Goal: Information Seeking & Learning: Check status

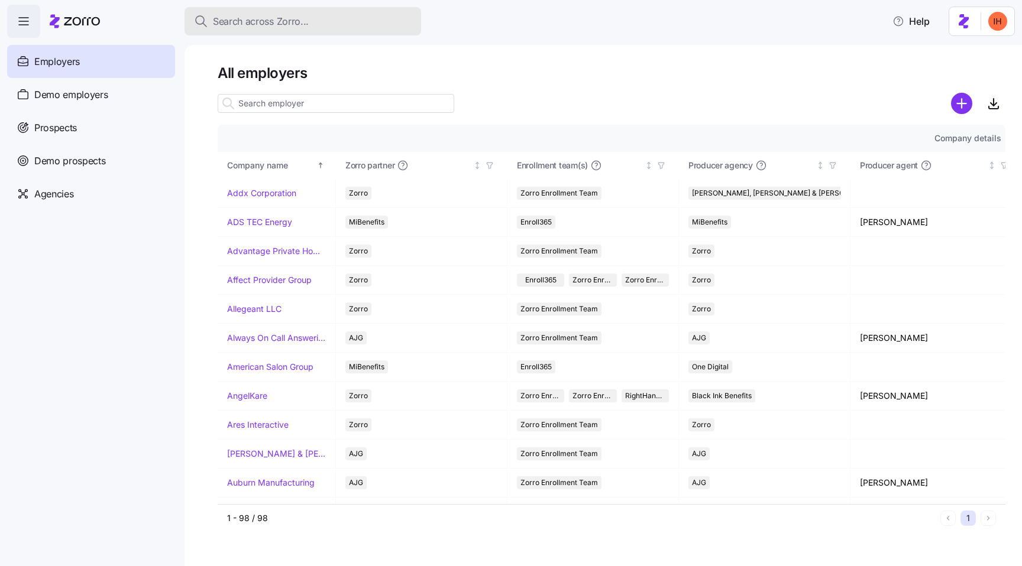
click at [264, 16] on span "Search across Zorro..." at bounding box center [261, 21] width 96 height 15
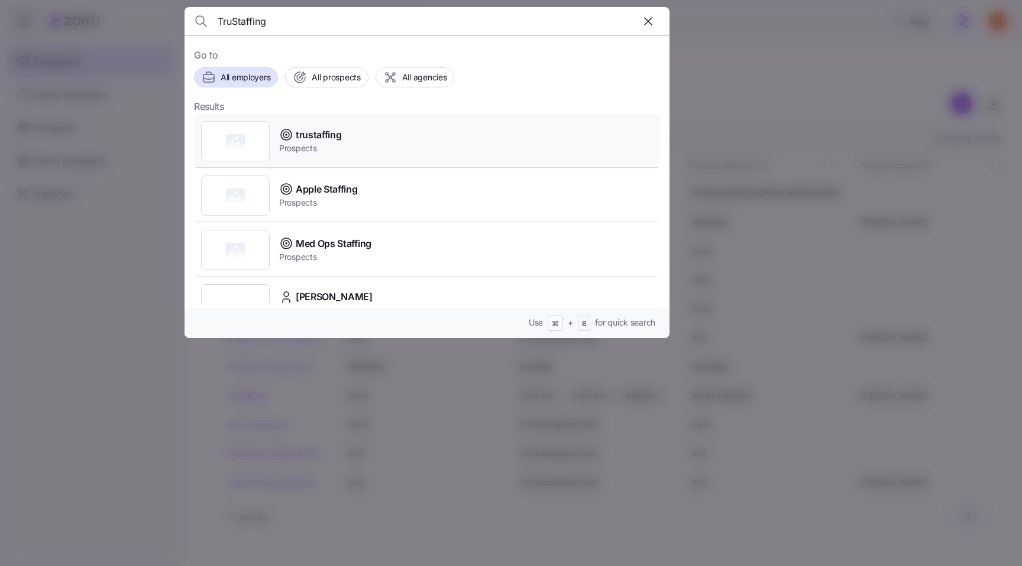
type input "TruStaffing"
click at [393, 137] on div "trustaffing Prospects" at bounding box center [427, 141] width 466 height 54
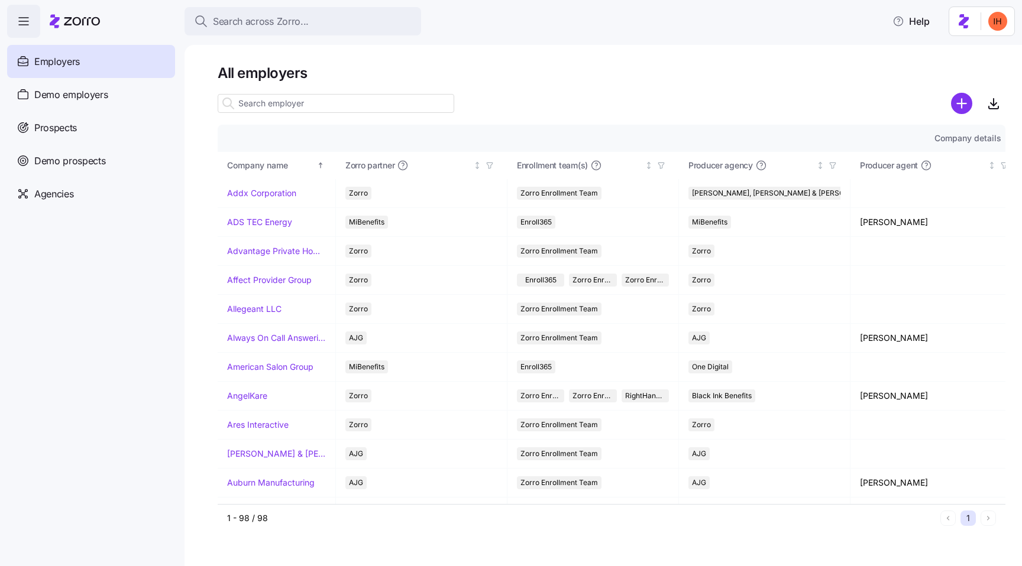
click at [269, 102] on input at bounding box center [336, 103] width 237 height 19
paste input "TruStaffing"
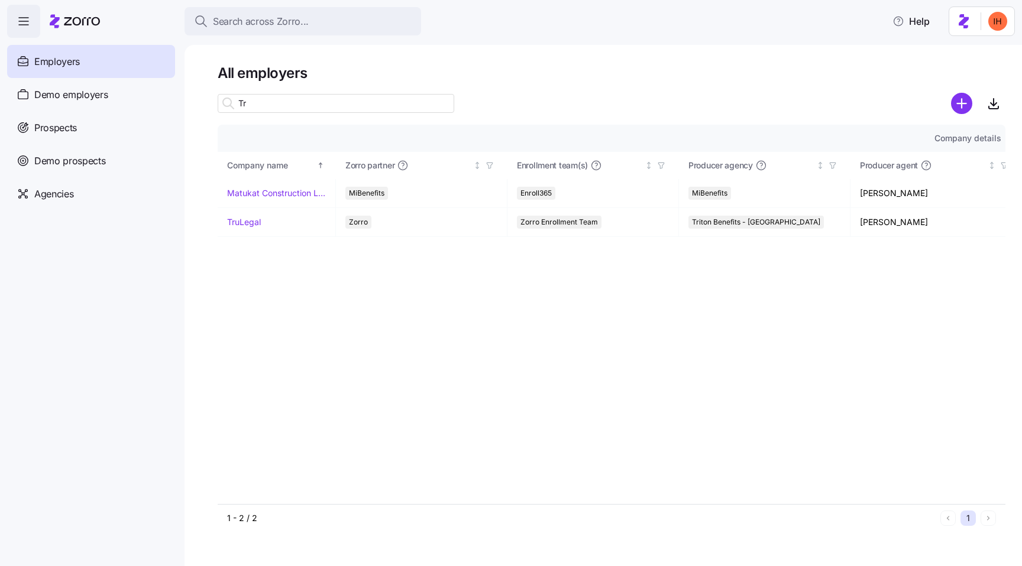
type input "T"
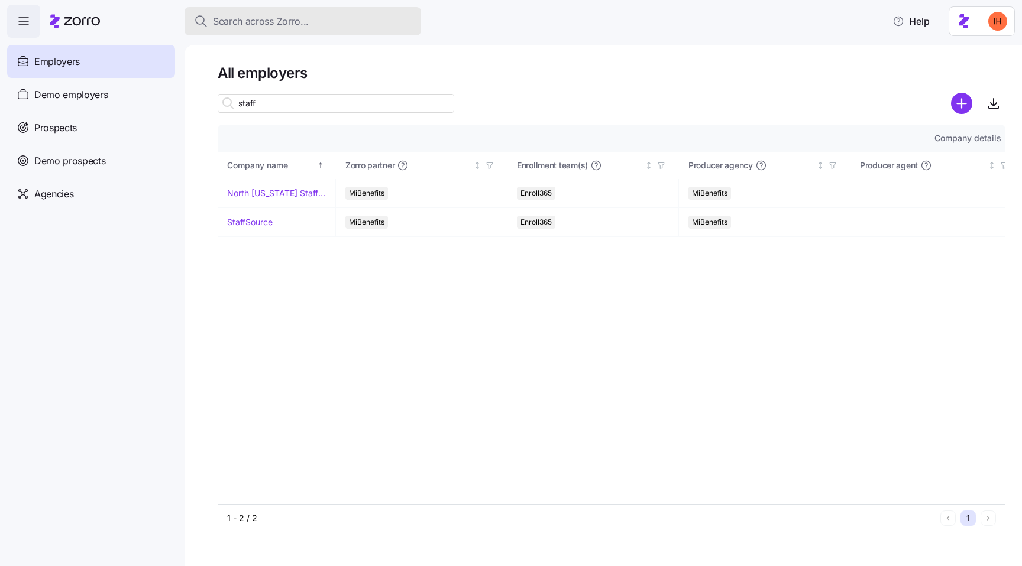
click at [302, 22] on span "Search across Zorro..." at bounding box center [261, 21] width 96 height 15
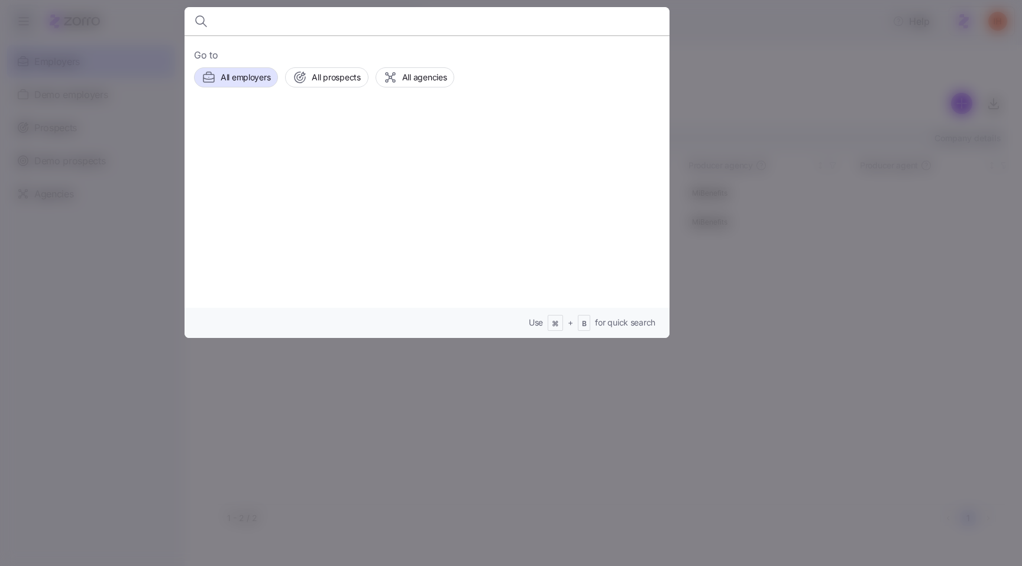
click at [125, 181] on div at bounding box center [511, 283] width 1022 height 566
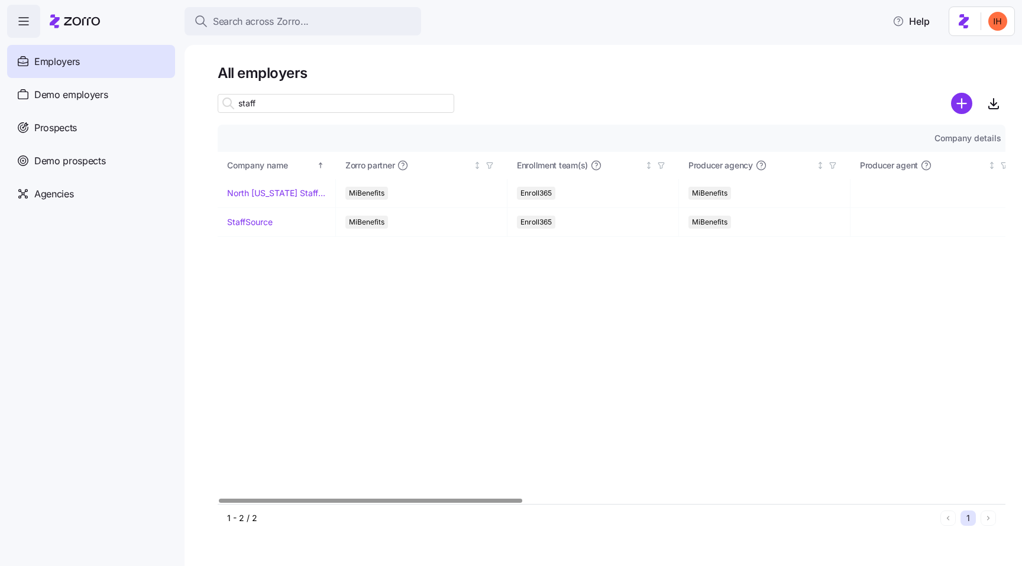
click at [268, 107] on input "staff" at bounding box center [336, 103] width 237 height 19
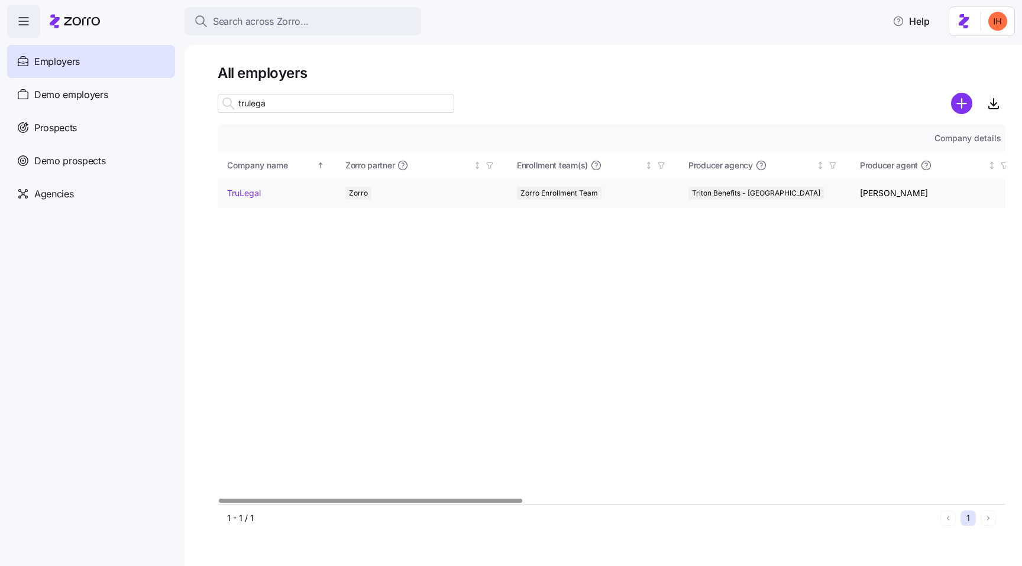
type input "trulega"
click at [237, 190] on link "TruLegal" at bounding box center [244, 193] width 34 height 12
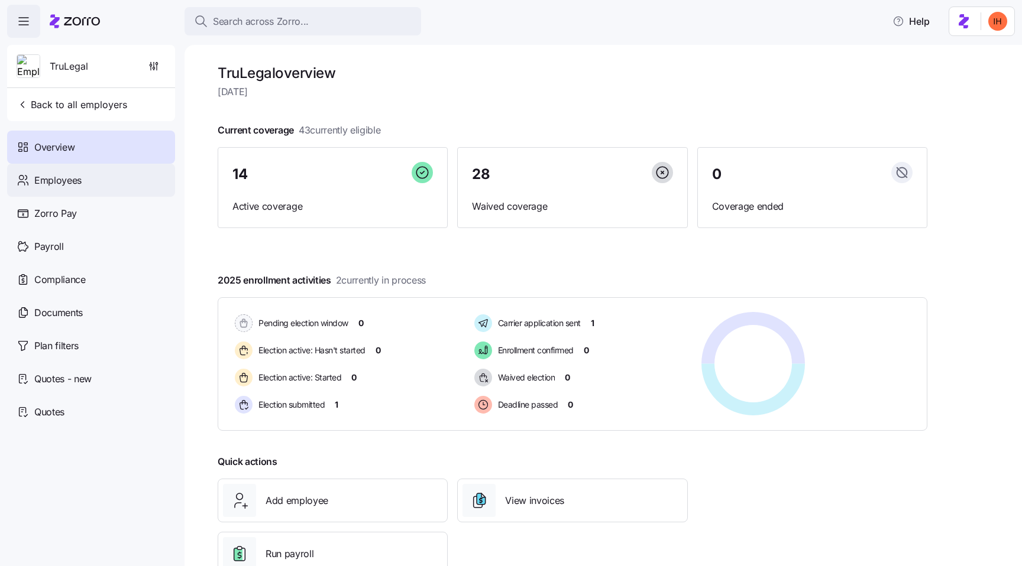
click at [92, 177] on div "Employees" at bounding box center [91, 180] width 168 height 33
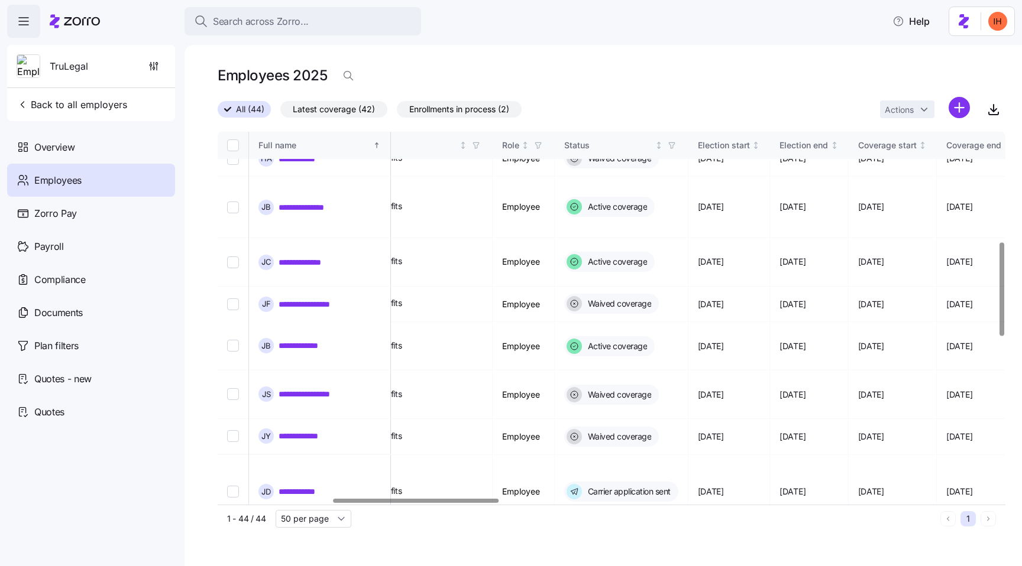
scroll to position [419, 543]
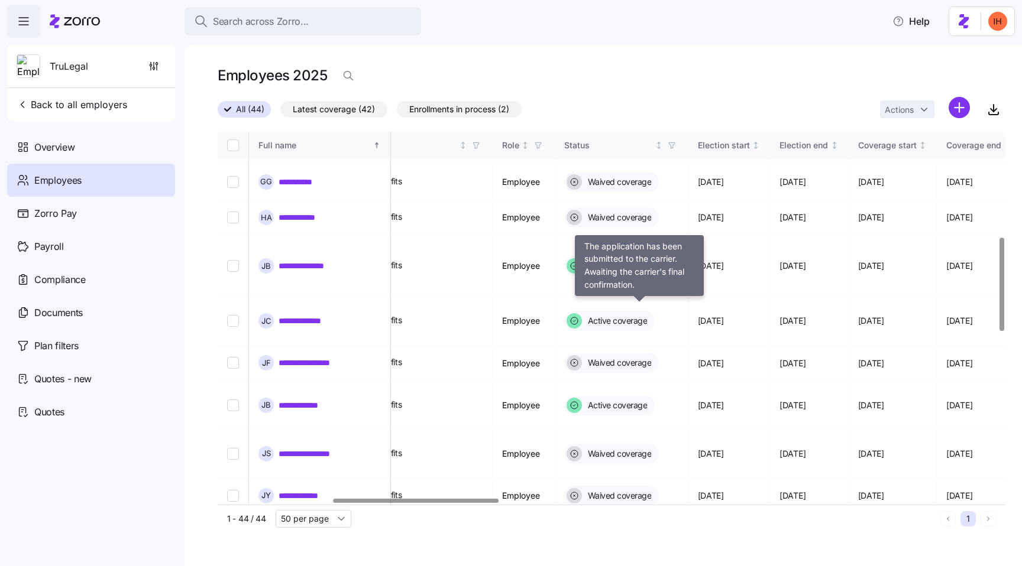
click at [643, 545] on span "Carrier application sent" at bounding box center [627, 551] width 86 height 12
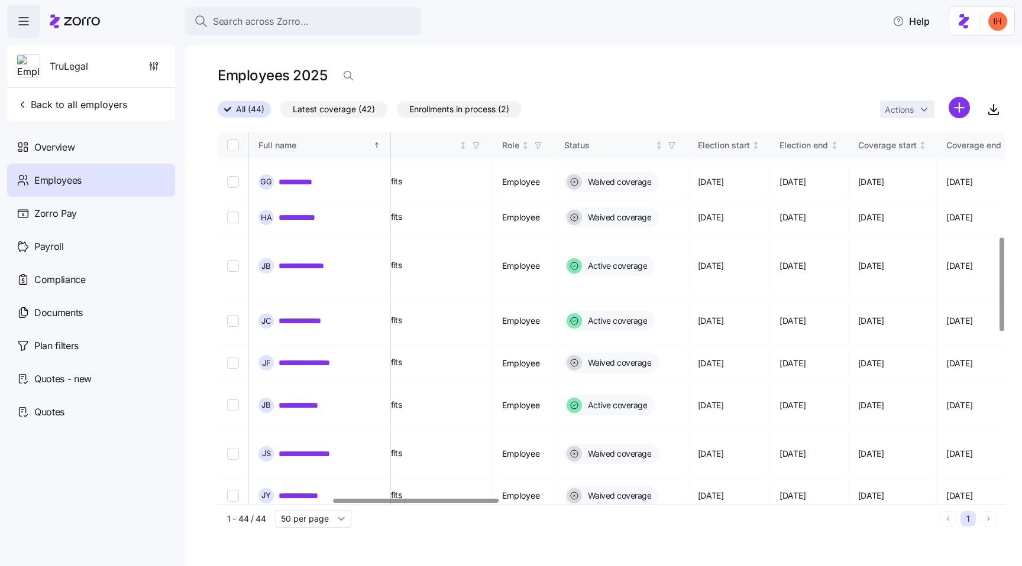
click at [662, 545] on span "Carrier application sent" at bounding box center [627, 551] width 86 height 12
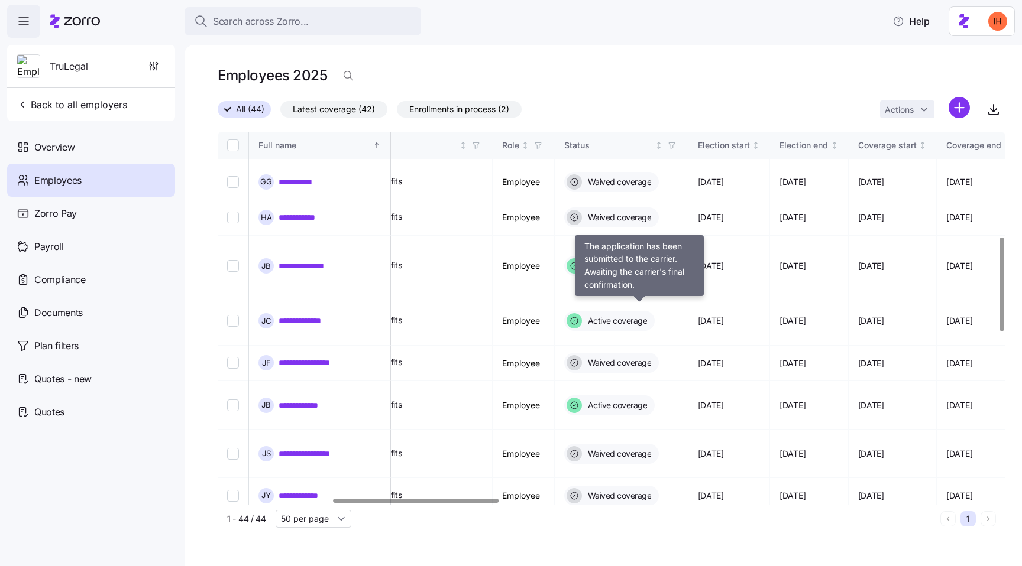
click at [662, 545] on span "Carrier application sent" at bounding box center [627, 551] width 86 height 12
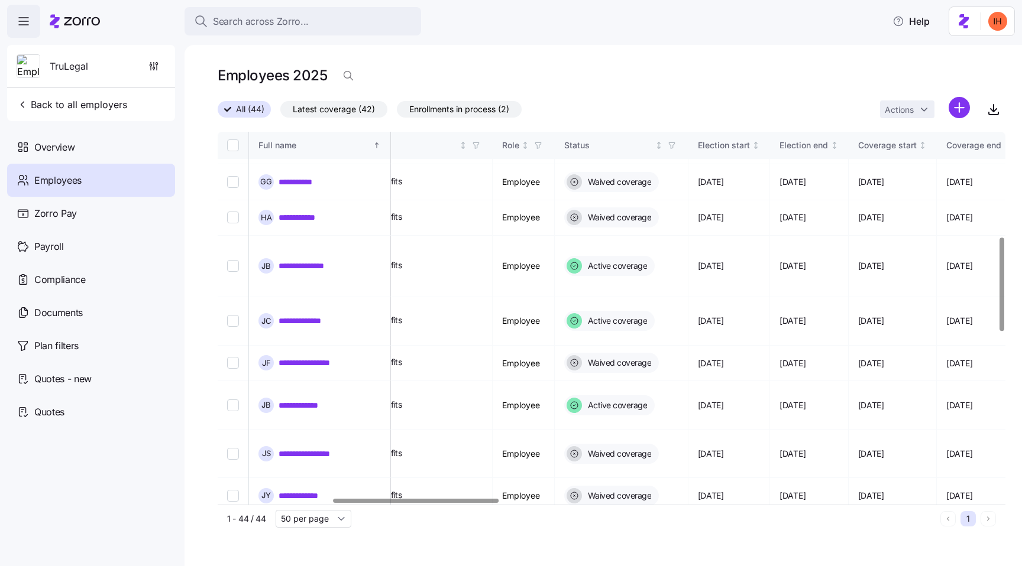
click at [662, 545] on span "Carrier application sent" at bounding box center [627, 551] width 86 height 12
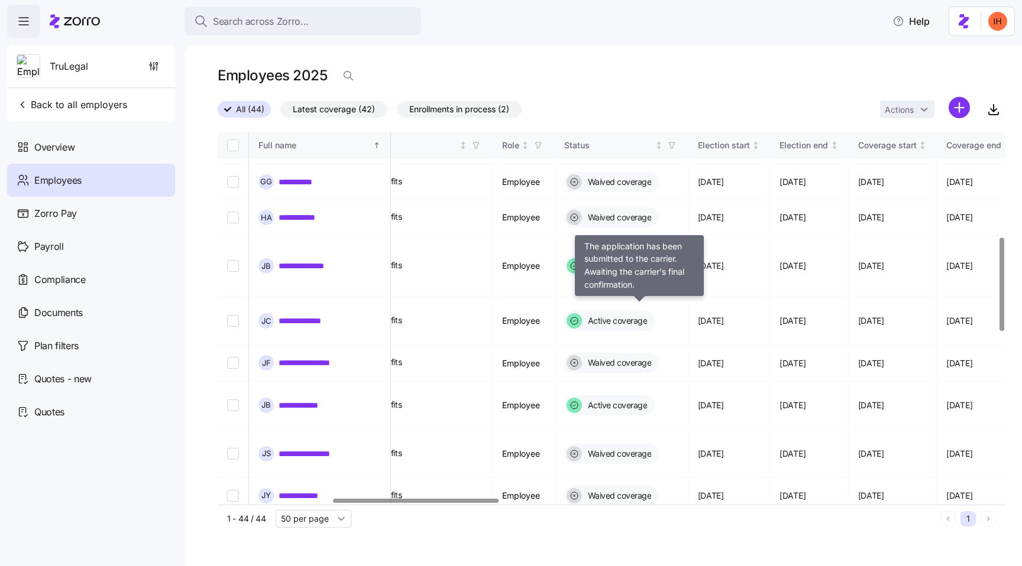
click at [635, 545] on span "Carrier application sent" at bounding box center [627, 551] width 86 height 12
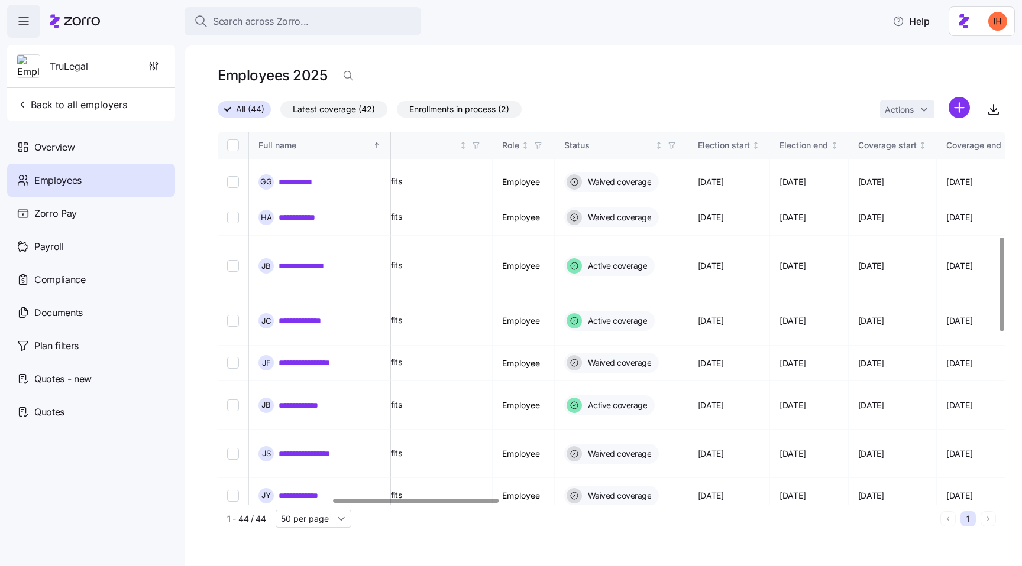
click at [635, 545] on span "Carrier application sent" at bounding box center [627, 551] width 86 height 12
click at [665, 545] on span "Carrier application sent" at bounding box center [627, 551] width 86 height 12
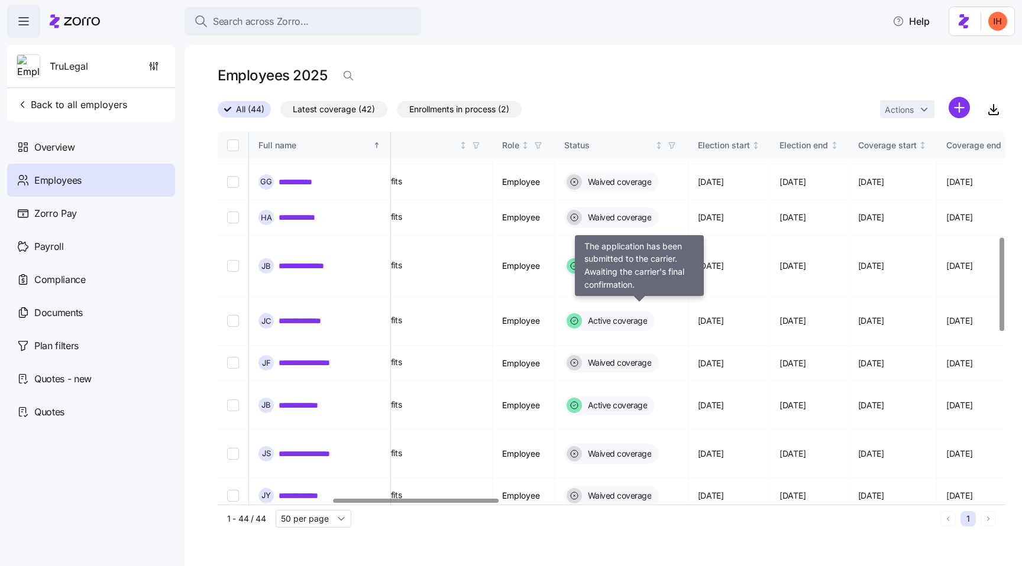
click at [665, 545] on span "Carrier application sent" at bounding box center [627, 551] width 86 height 12
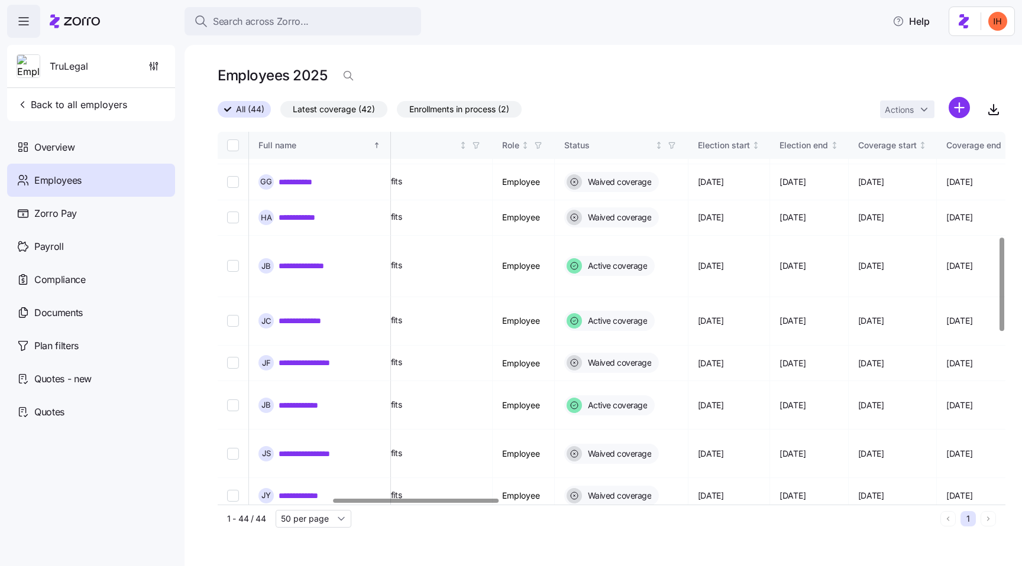
click at [640, 545] on span "Carrier application sent" at bounding box center [627, 551] width 86 height 12
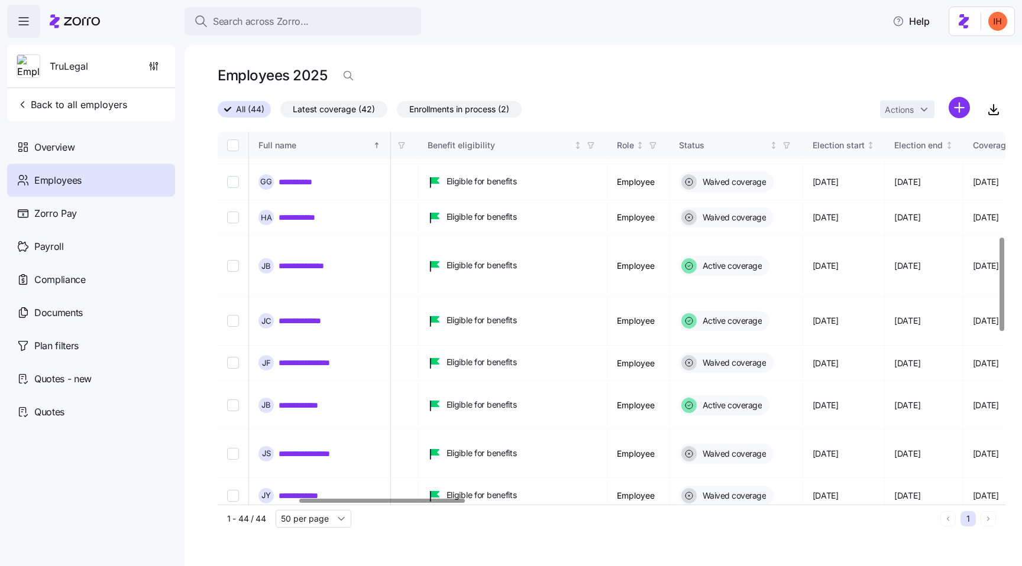
scroll to position [419, 513]
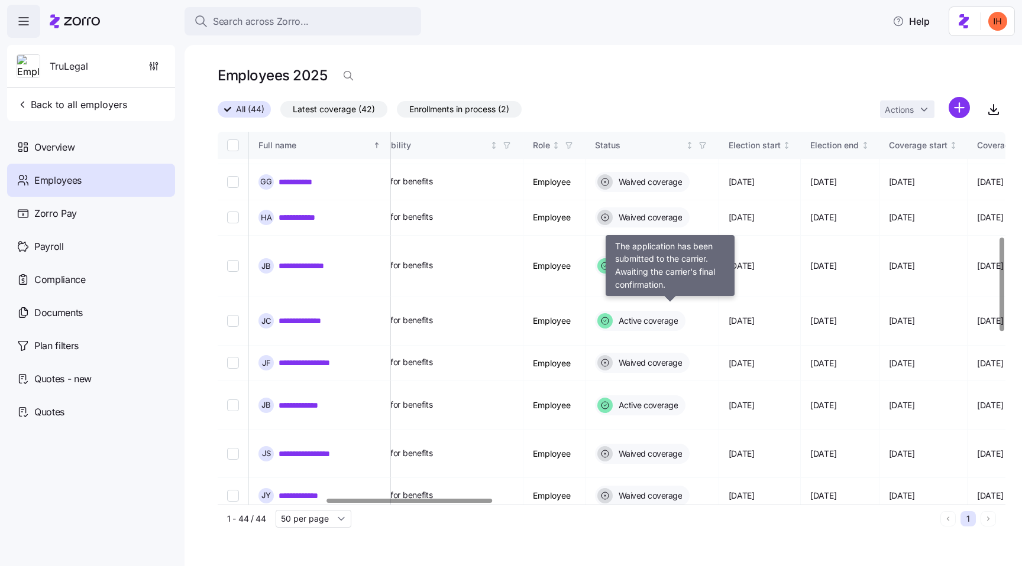
click at [673, 545] on span "Carrier application sent" at bounding box center [658, 551] width 86 height 12
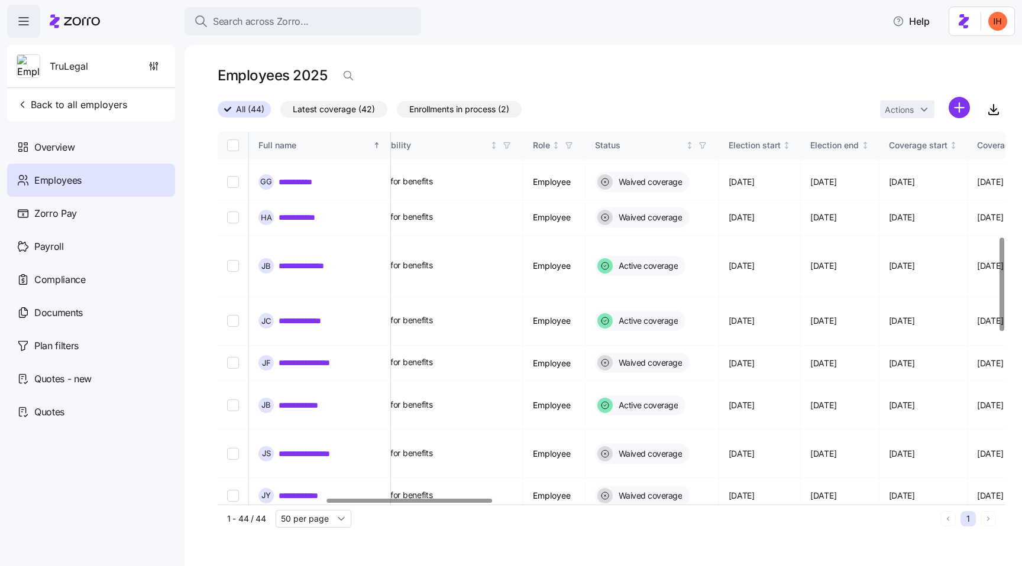
click at [673, 545] on span "Carrier application sent" at bounding box center [658, 551] width 86 height 12
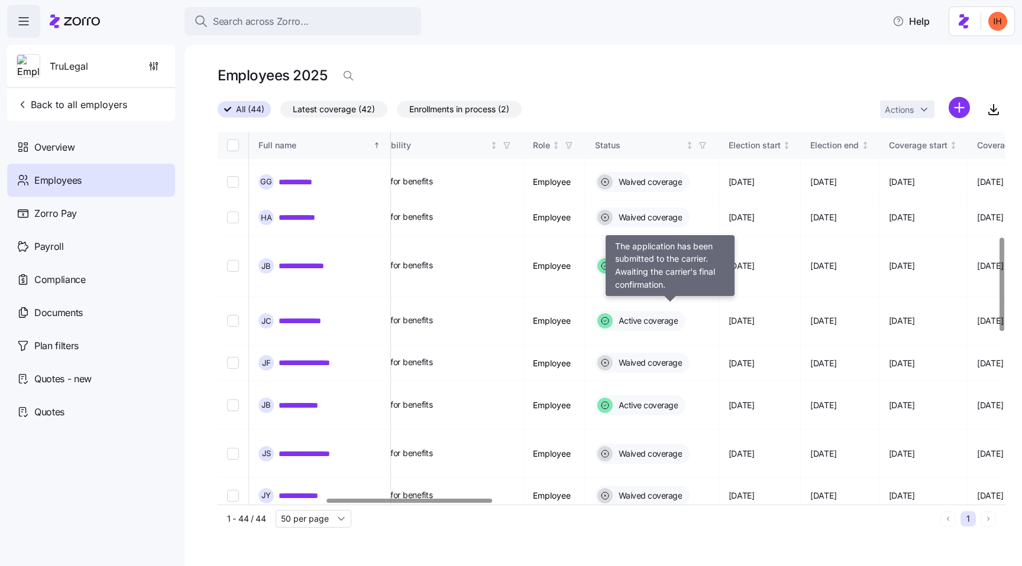
click at [673, 545] on span "Carrier application sent" at bounding box center [658, 551] width 86 height 12
click at [671, 545] on span "Carrier application sent" at bounding box center [658, 551] width 86 height 12
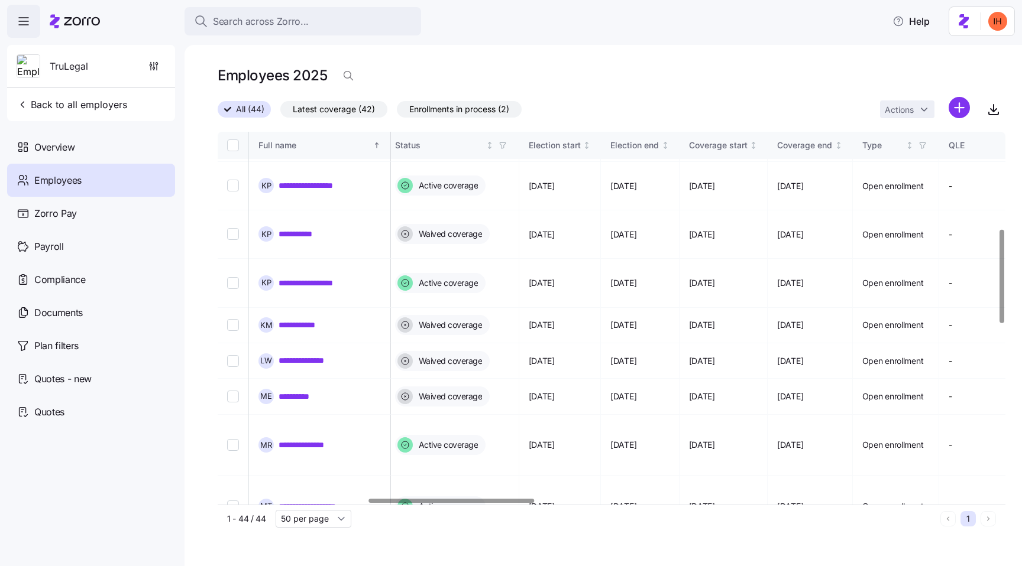
scroll to position [1080, 713]
